Goal: Transaction & Acquisition: Subscribe to service/newsletter

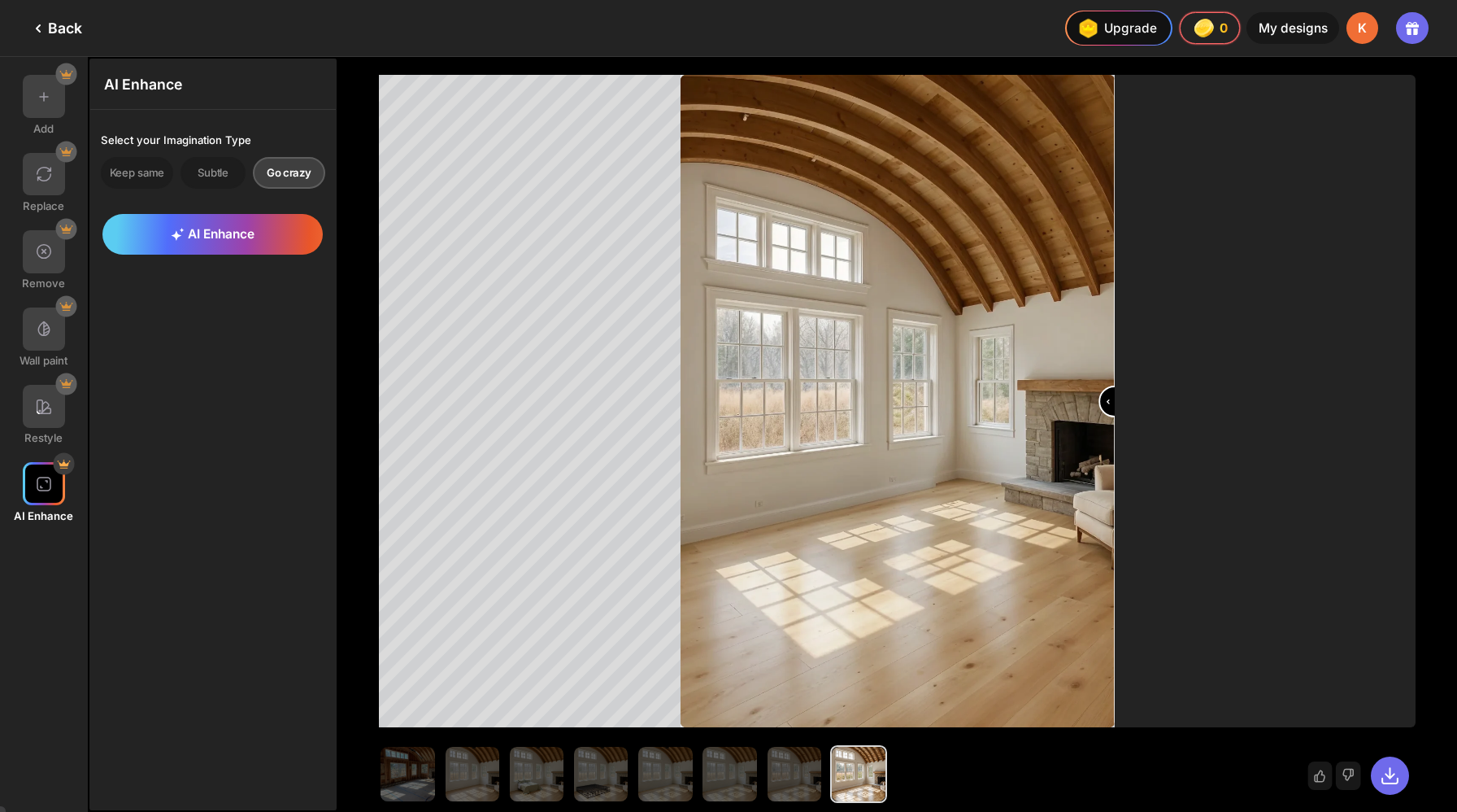
click at [1095, 400] on input "range" at bounding box center [898, 403] width 432 height 653
click at [35, 88] on img at bounding box center [43, 97] width 18 height 18
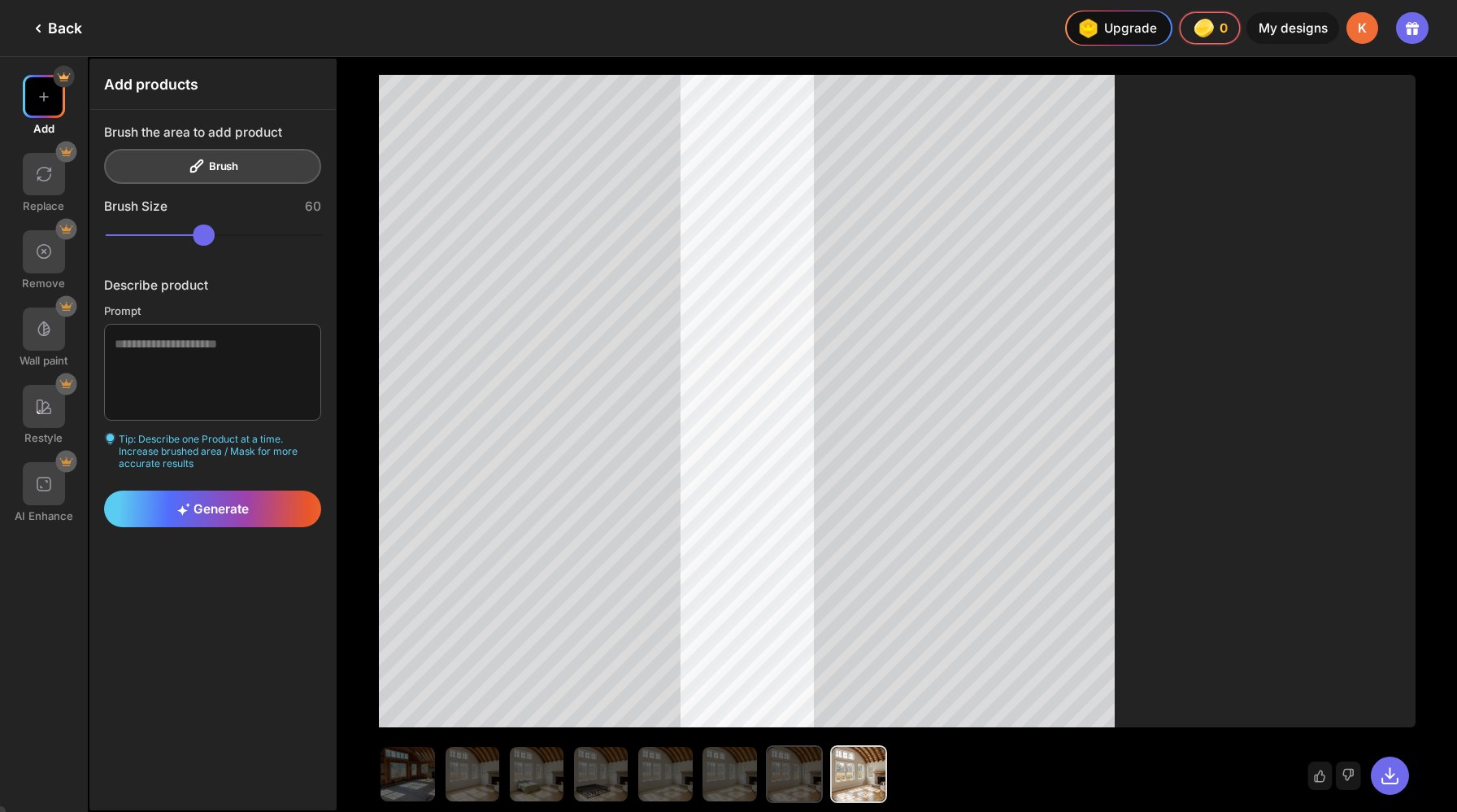
click at [768, 760] on img at bounding box center [794, 773] width 53 height 53
click at [832, 760] on img at bounding box center [858, 773] width 53 height 53
click at [768, 766] on img at bounding box center [794, 773] width 53 height 53
click at [832, 766] on img at bounding box center [858, 773] width 53 height 53
click at [768, 760] on img at bounding box center [794, 773] width 53 height 53
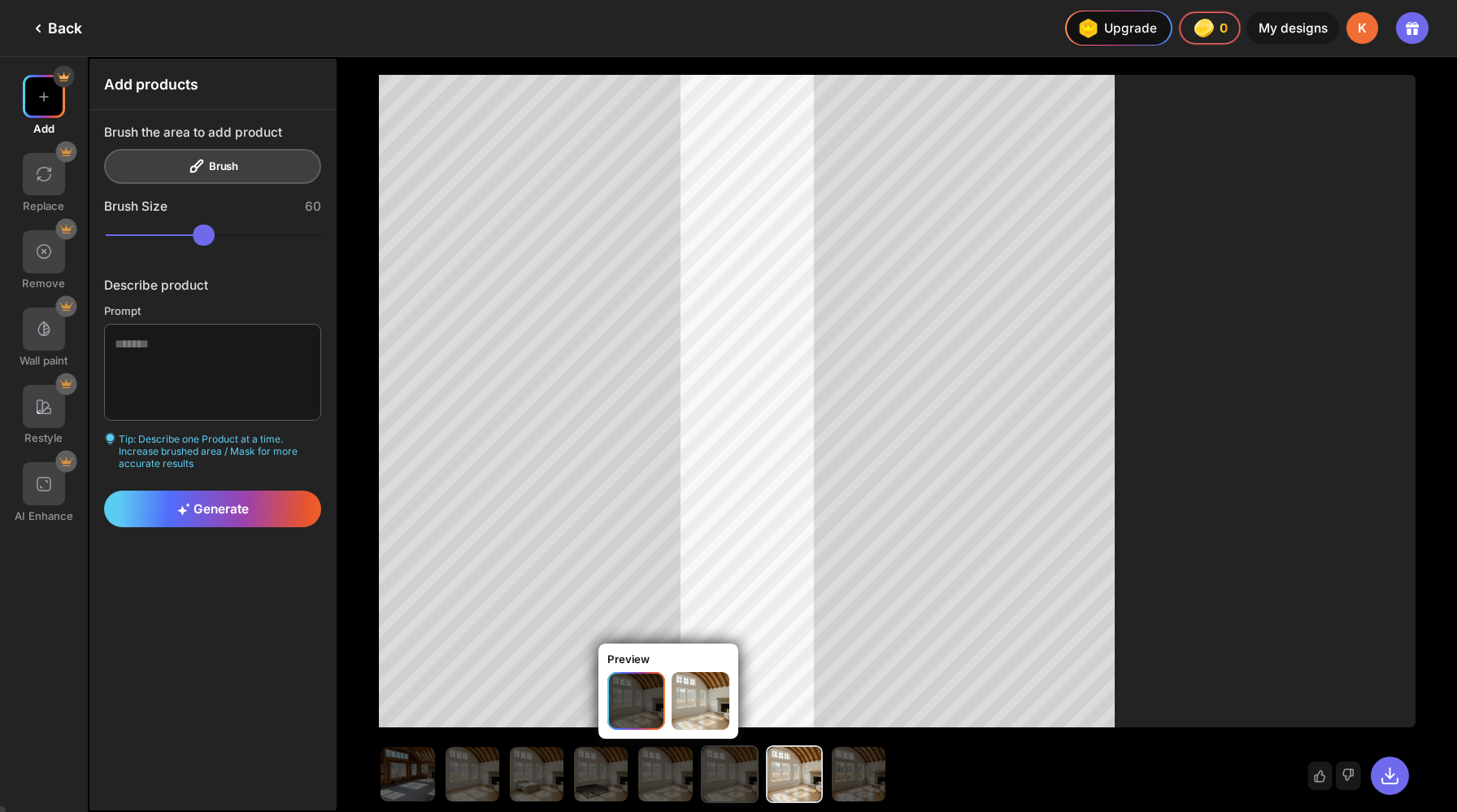
click at [702, 756] on img at bounding box center [728, 773] width 53 height 53
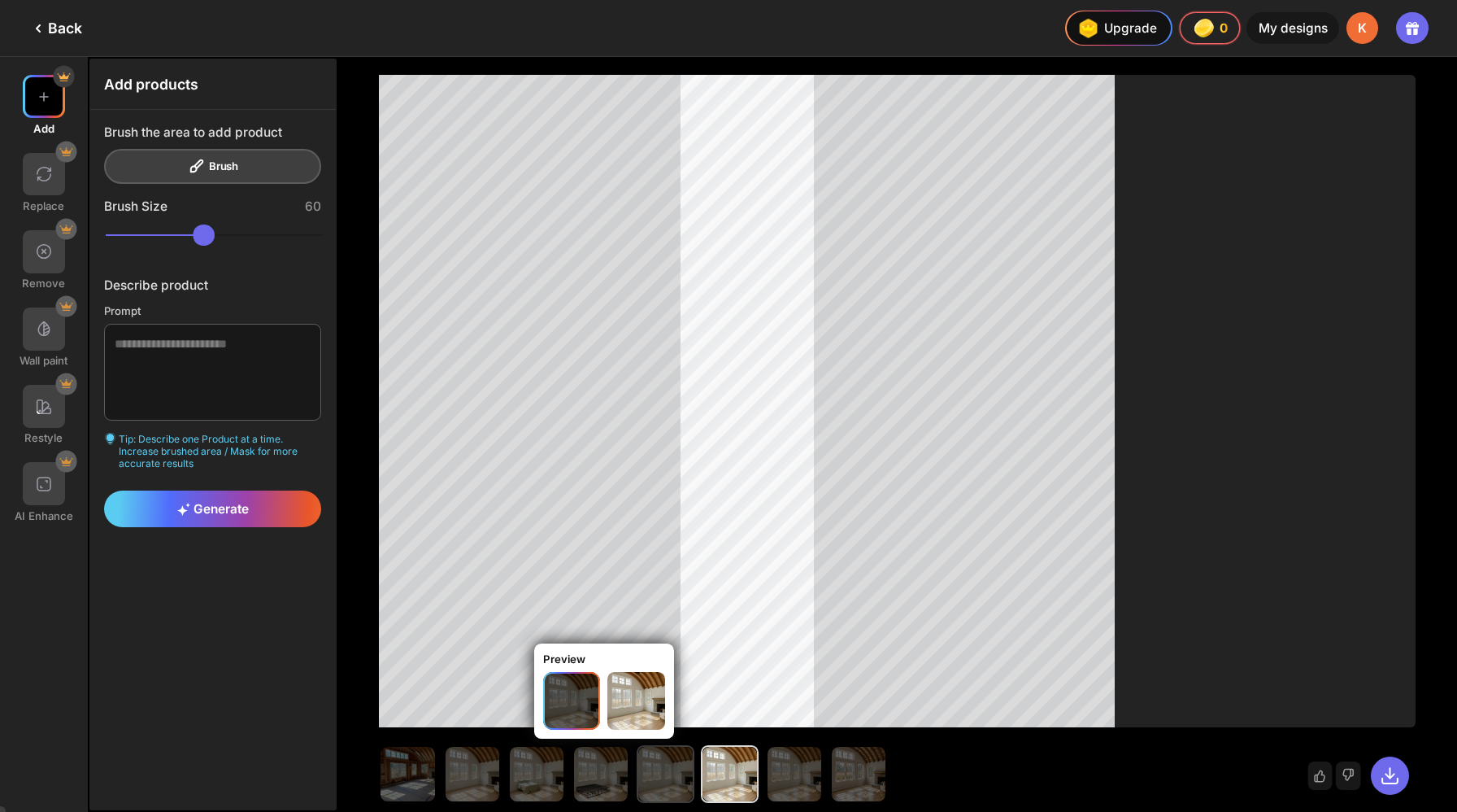
click at [638, 763] on img at bounding box center [665, 773] width 53 height 53
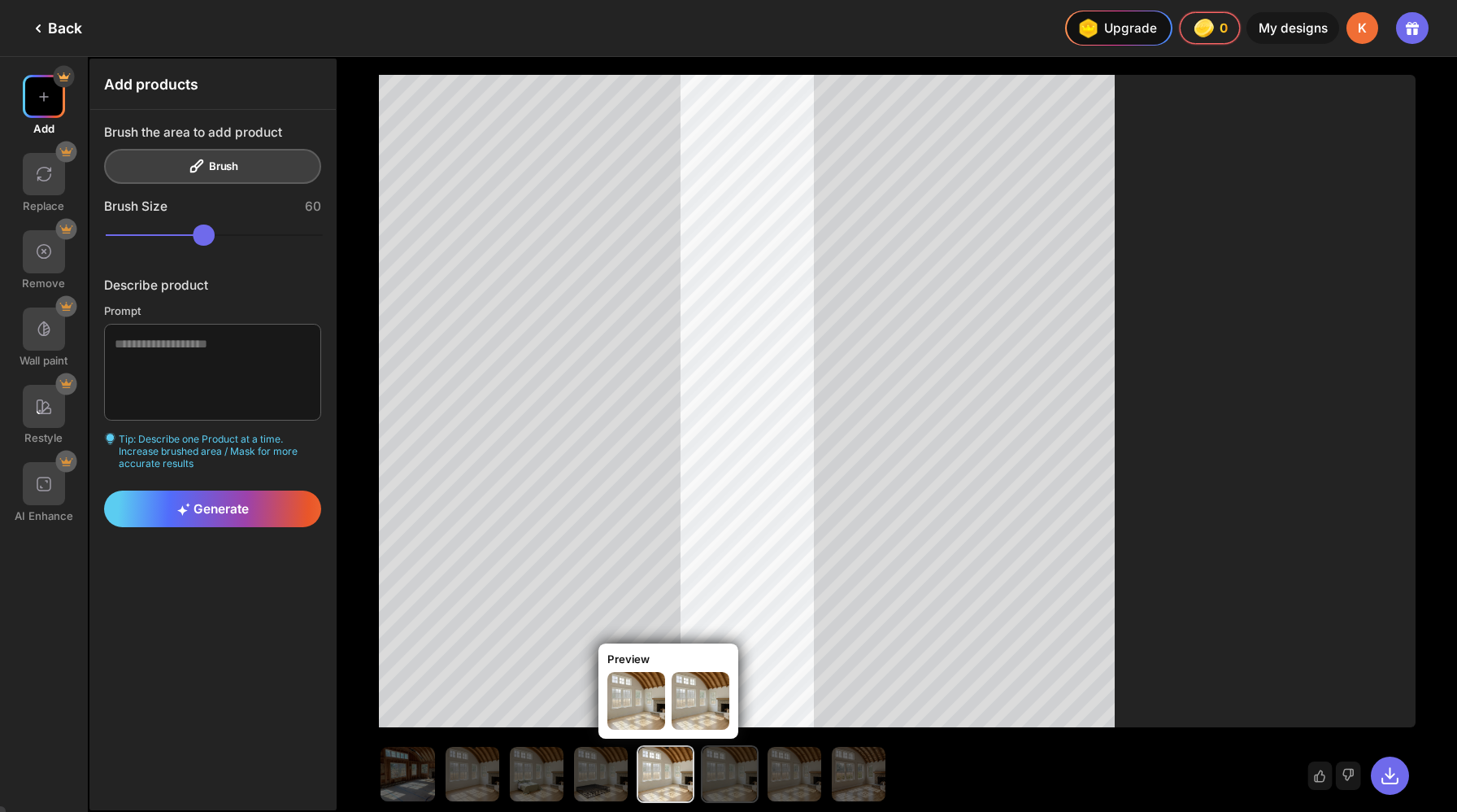
click at [702, 762] on img at bounding box center [728, 773] width 53 height 53
click at [671, 690] on img at bounding box center [699, 699] width 57 height 57
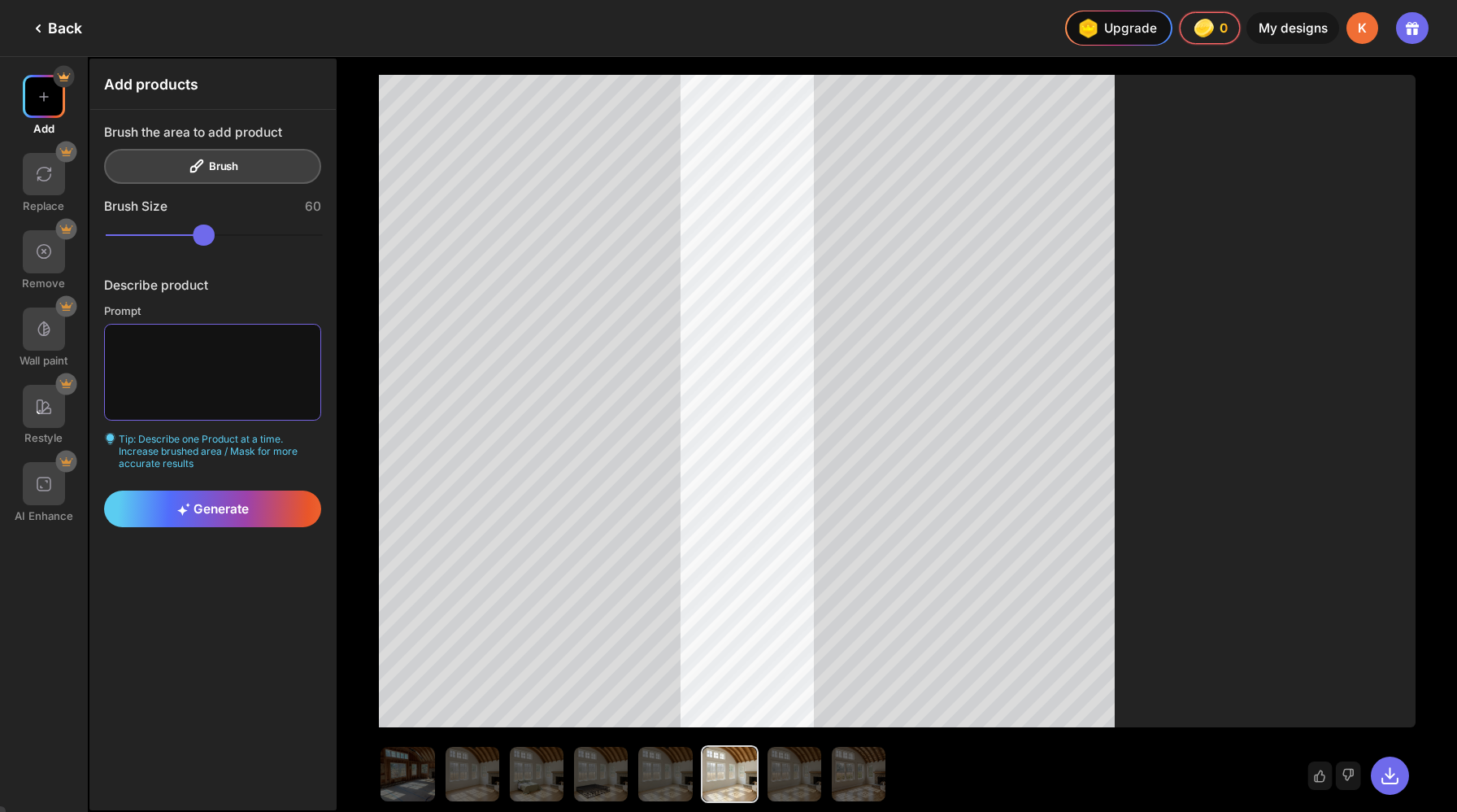
click at [205, 323] on textarea at bounding box center [213, 371] width 218 height 96
type textarea "**********"
click at [198, 501] on span "Generate" at bounding box center [213, 508] width 71 height 15
click at [209, 501] on span "Generate" at bounding box center [213, 508] width 71 height 15
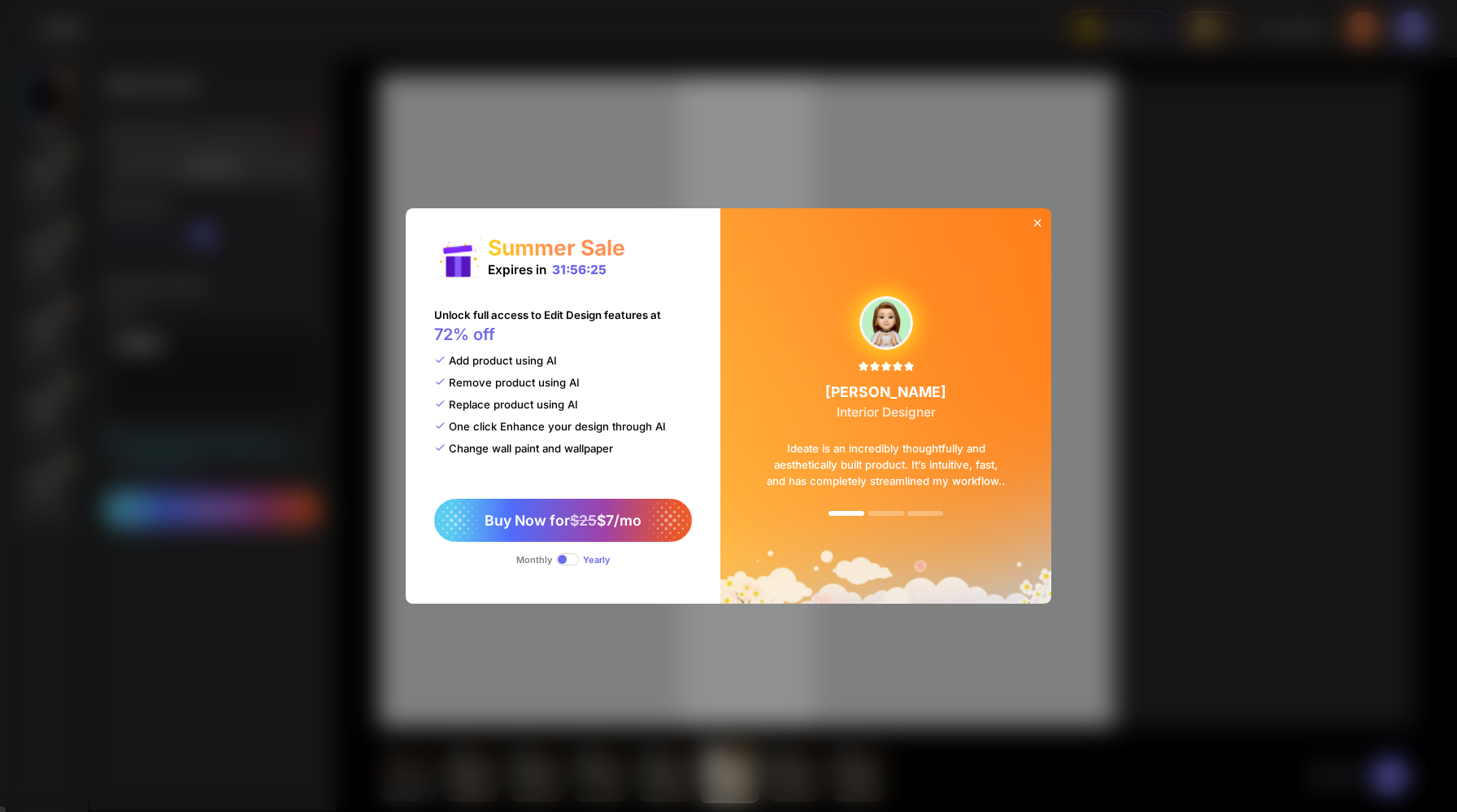
click at [552, 554] on div "Monthly" at bounding box center [534, 560] width 36 height 11
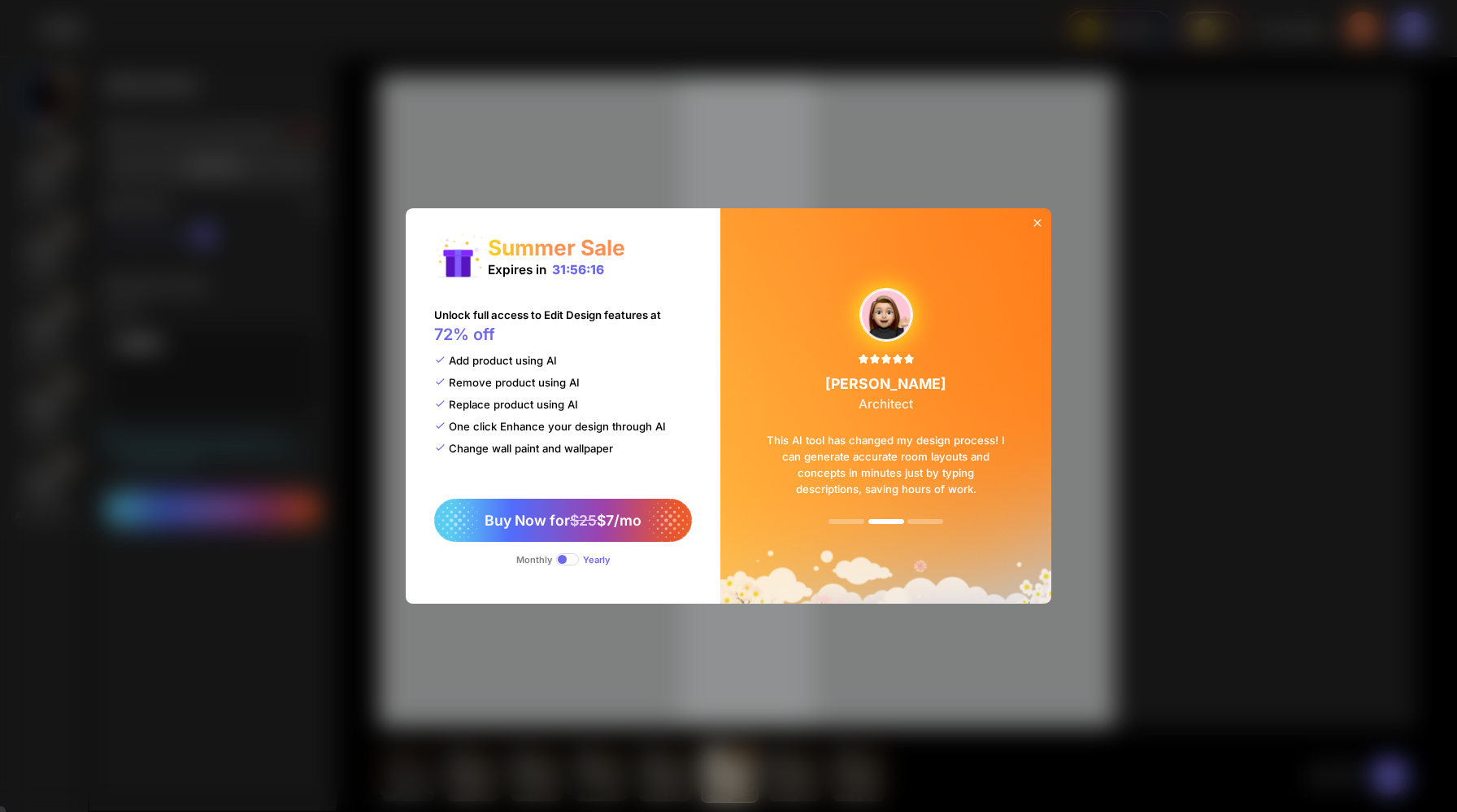
click at [551, 554] on div "Monthly" at bounding box center [534, 560] width 36 height 11
click at [577, 553] on span at bounding box center [567, 559] width 23 height 11
click at [1031, 230] on icon at bounding box center [1038, 223] width 13 height 13
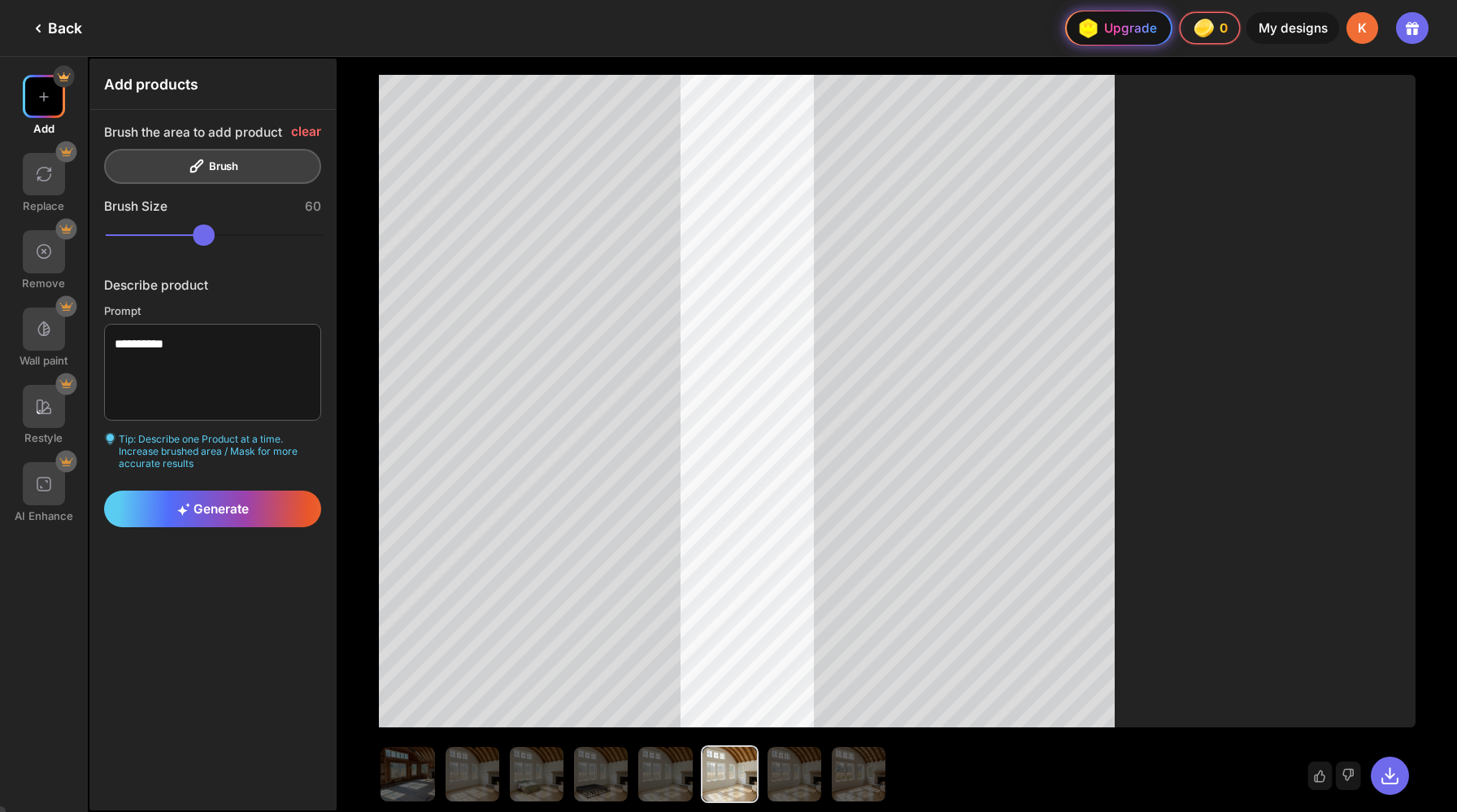
click at [1102, 21] on img at bounding box center [1088, 28] width 28 height 28
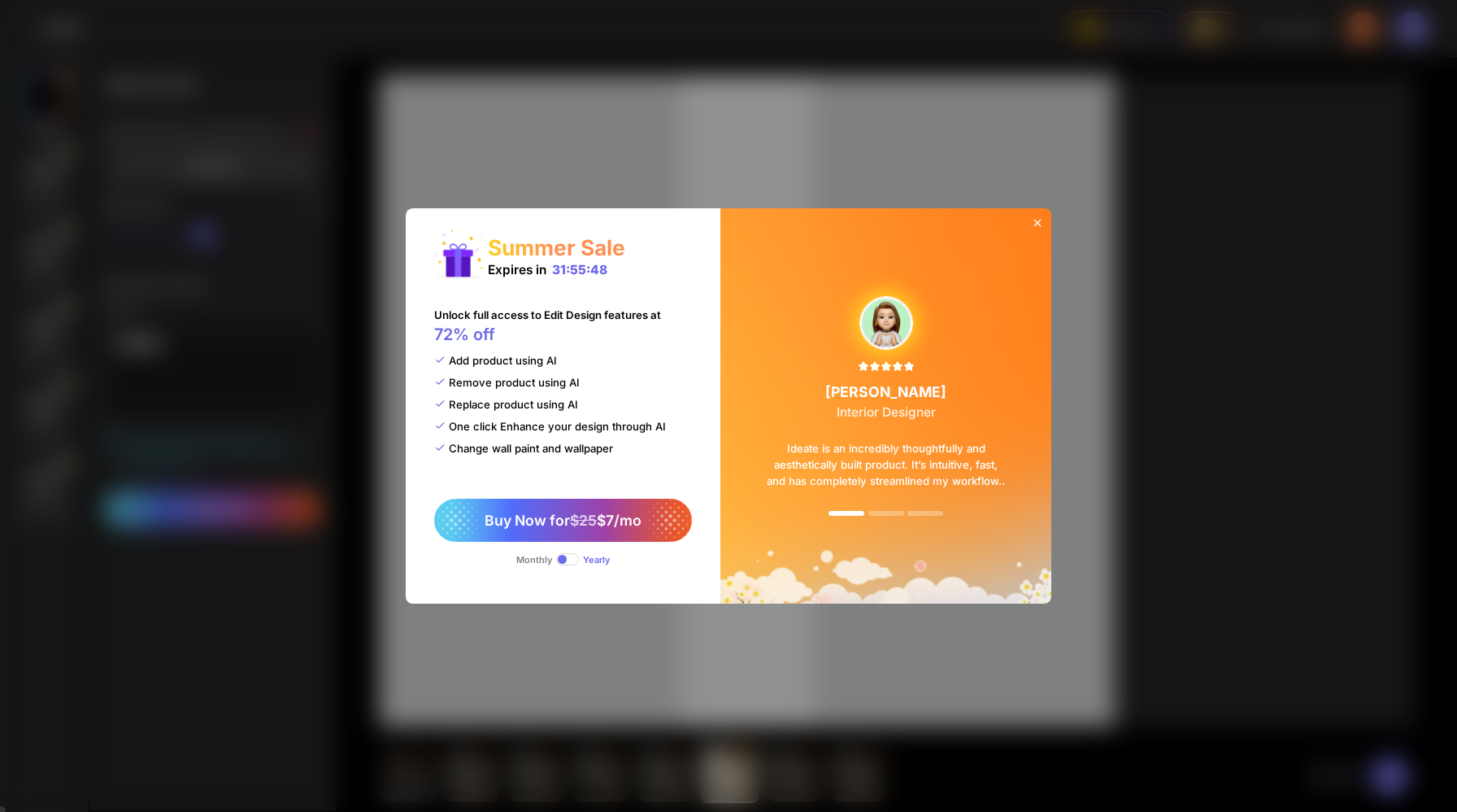
click at [578, 553] on span at bounding box center [567, 559] width 23 height 11
click at [544, 512] on span "Buy Now for $25 $15/mo" at bounding box center [563, 520] width 163 height 17
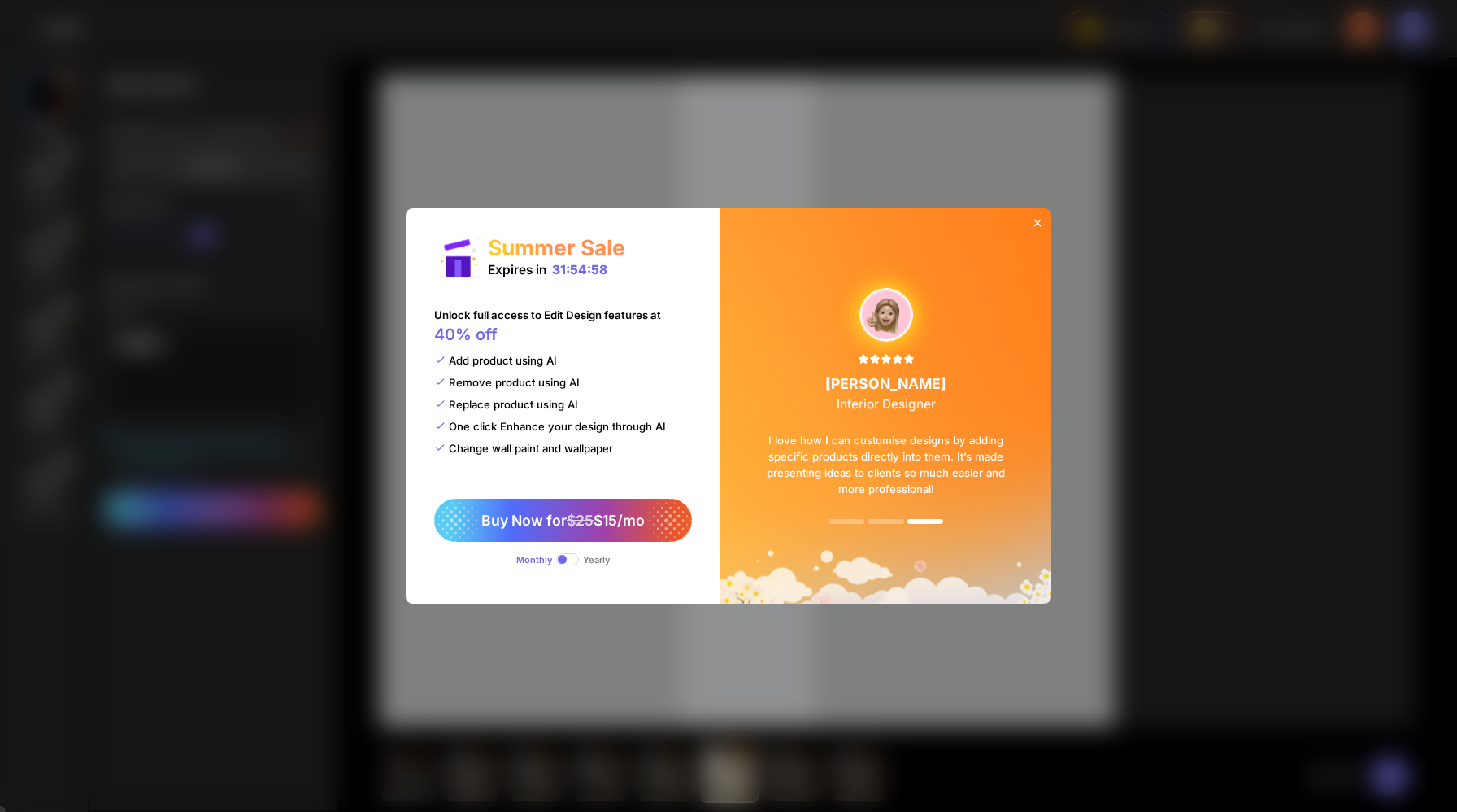
click at [604, 554] on div "Yearly" at bounding box center [596, 560] width 27 height 11
click at [579, 553] on span at bounding box center [567, 559] width 23 height 11
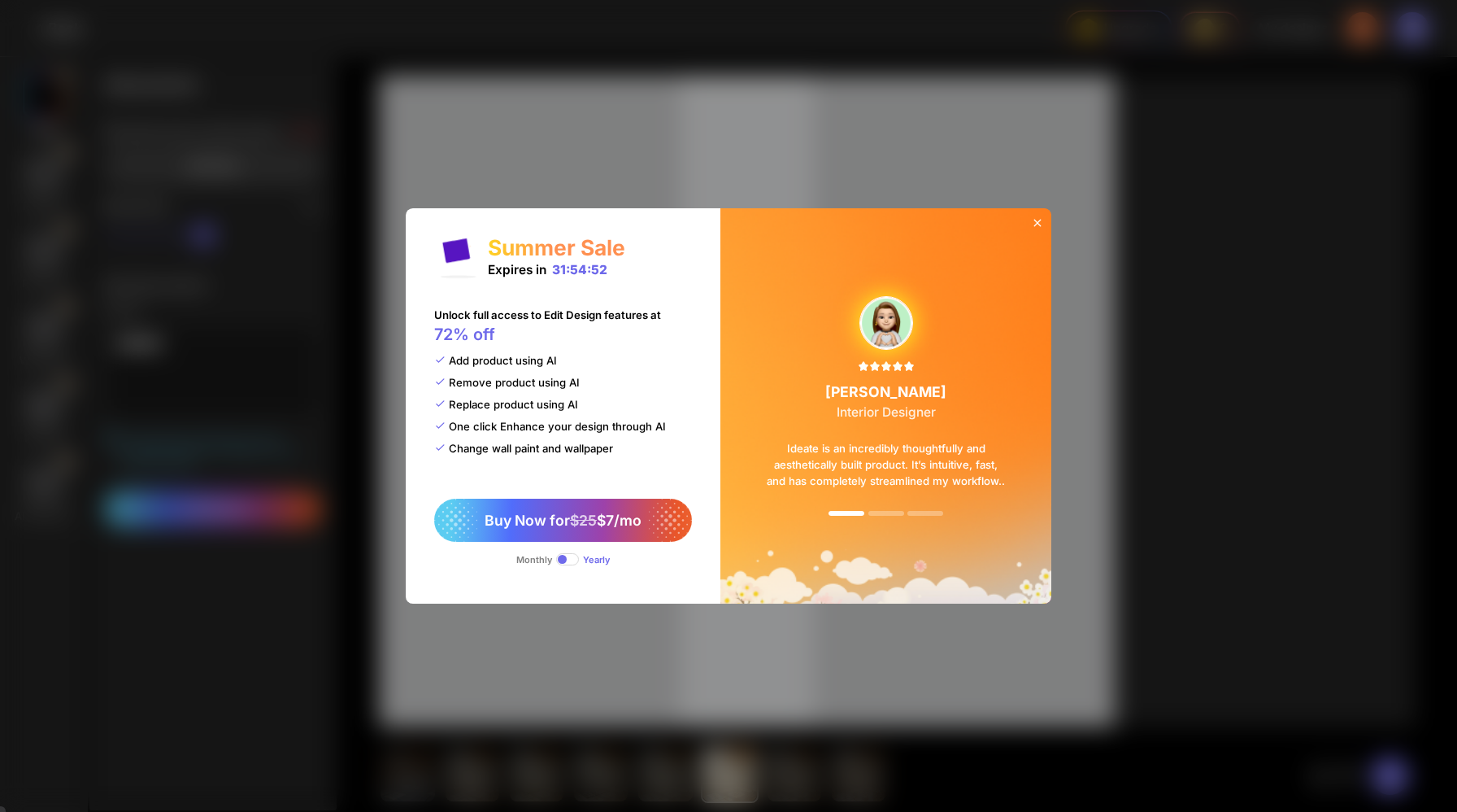
click at [1031, 230] on icon at bounding box center [1038, 223] width 13 height 13
